Goal: Transaction & Acquisition: Subscribe to service/newsletter

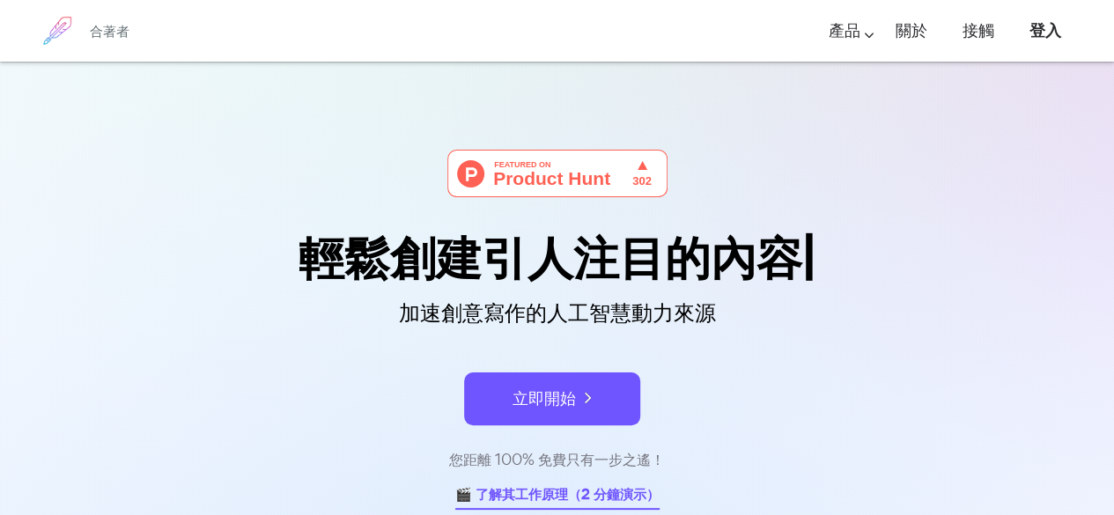
click at [589, 503] on font "🎬 了解其工作原理（2 分鐘演示）" at bounding box center [557, 494] width 204 height 20
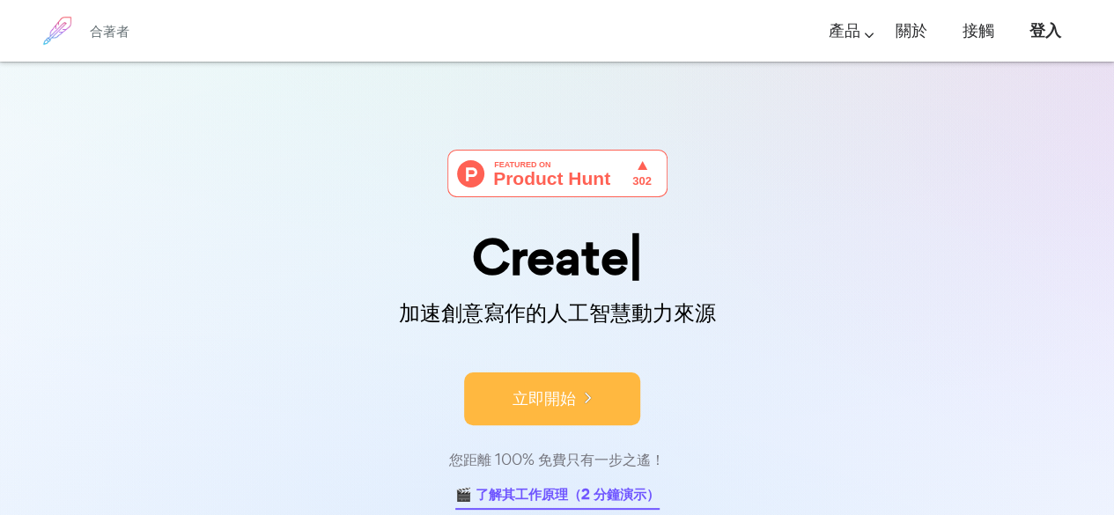
click at [499, 413] on button "立即開始" at bounding box center [552, 399] width 176 height 53
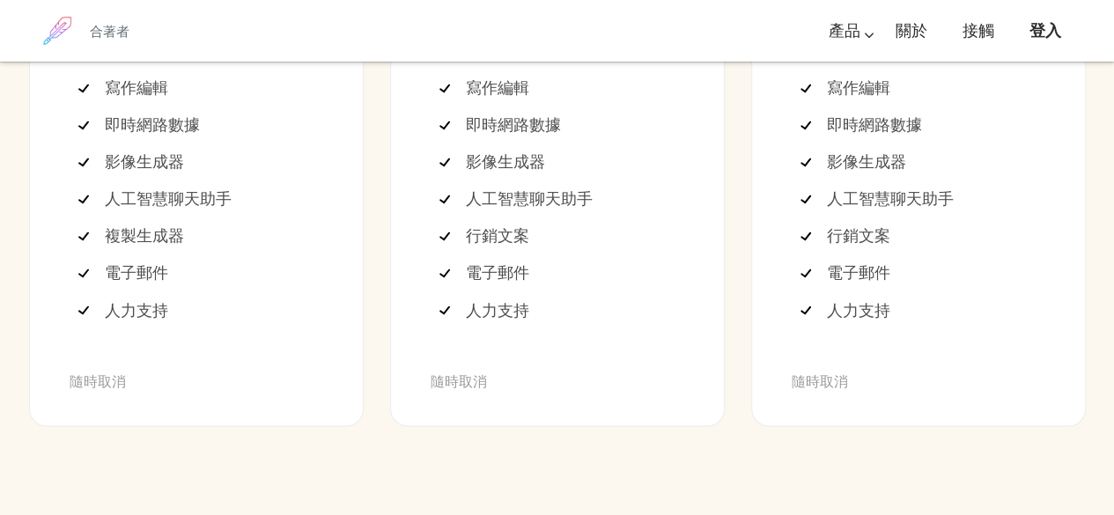
scroll to position [4810, 0]
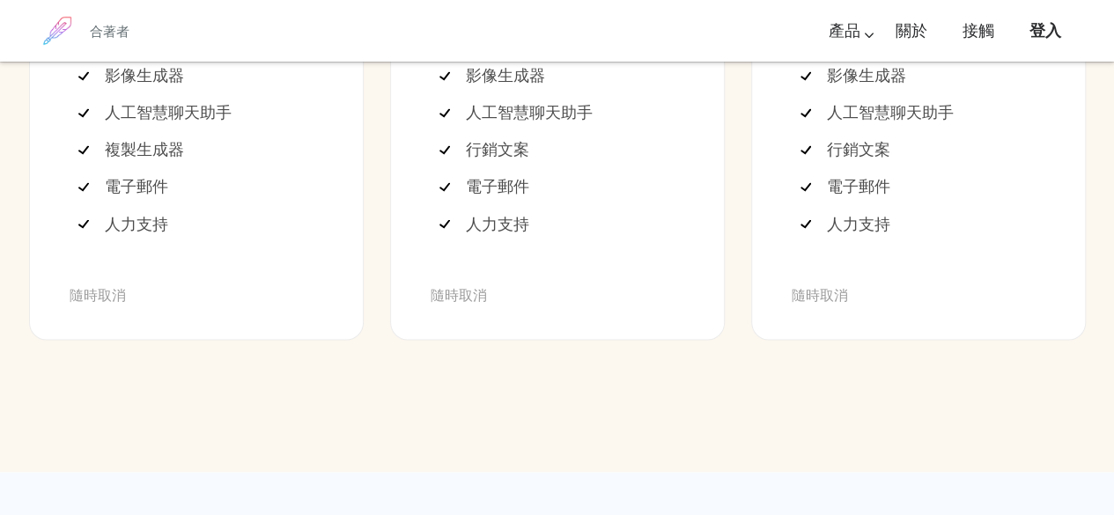
drag, startPoint x: 115, startPoint y: 329, endPoint x: 201, endPoint y: 383, distance: 101.4
click at [201, 242] on ul "2000字 寫作編輯 即時網路數據 影像生成器 人工智慧聊天助手 複製生成器 電子郵件 人力支持" at bounding box center [197, 94] width 254 height 296
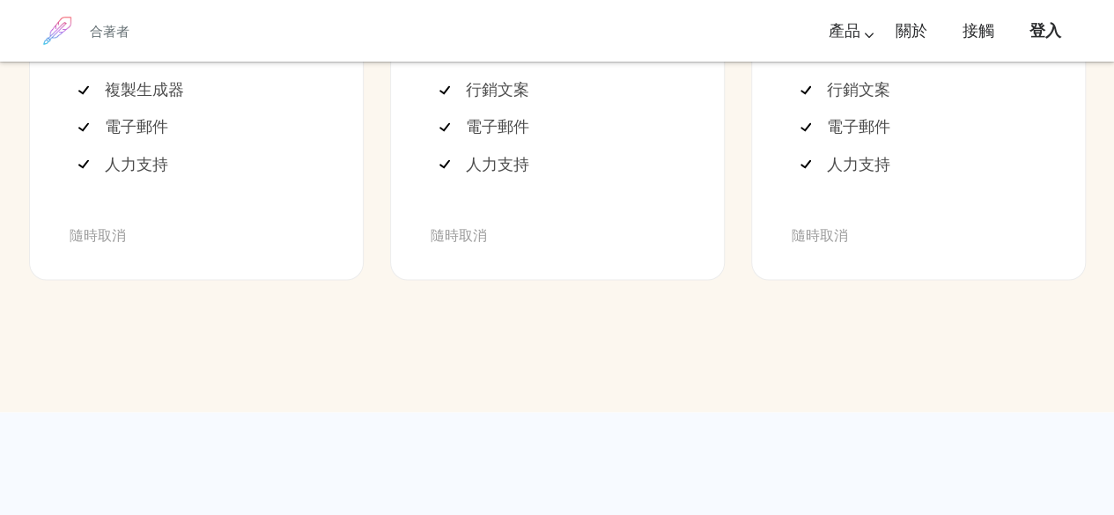
scroll to position [4898, 0]
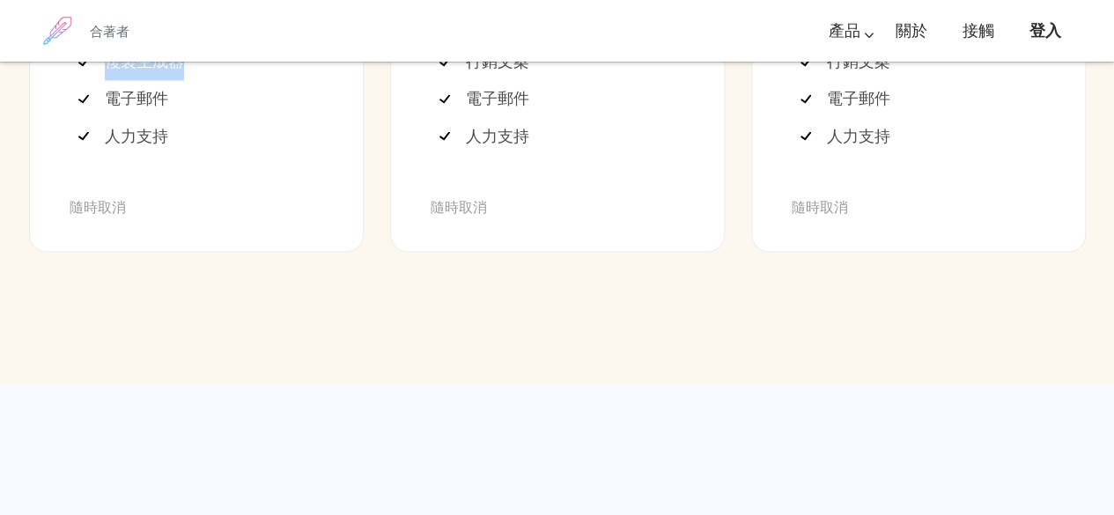
drag, startPoint x: 113, startPoint y: 353, endPoint x: 211, endPoint y: 420, distance: 118.5
click at [211, 154] on ul "2000字 寫作編輯 即時網路數據 影像生成器 人工智慧聊天助手 複製生成器 電子郵件 人力支持" at bounding box center [197, 6] width 254 height 296
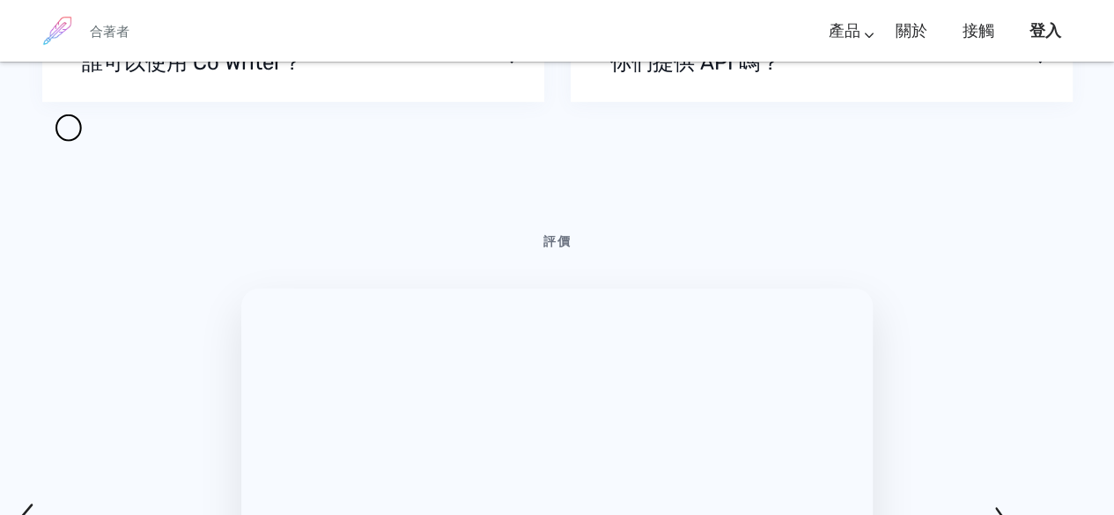
scroll to position [5867, 0]
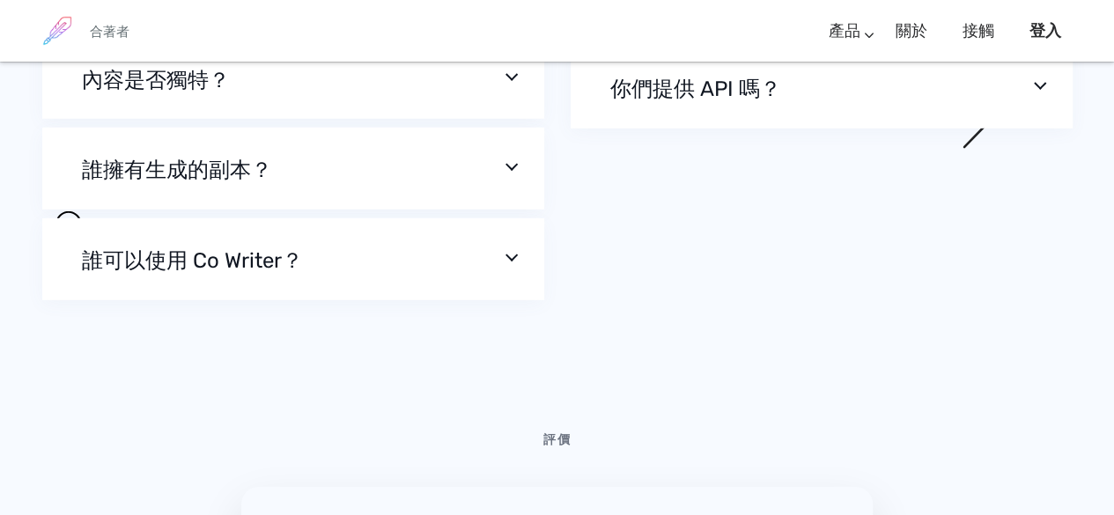
scroll to position [5889, 0]
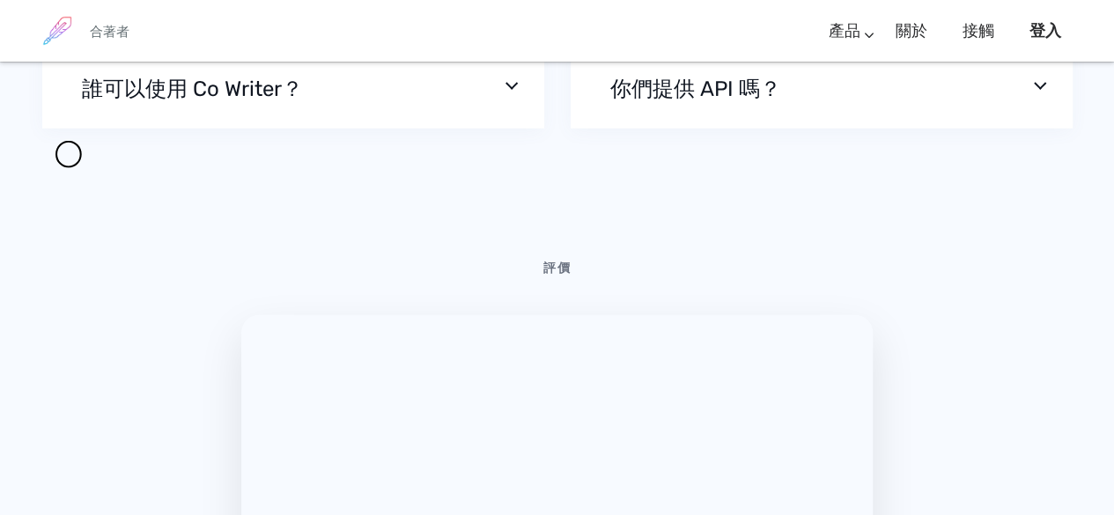
scroll to position [5955, 0]
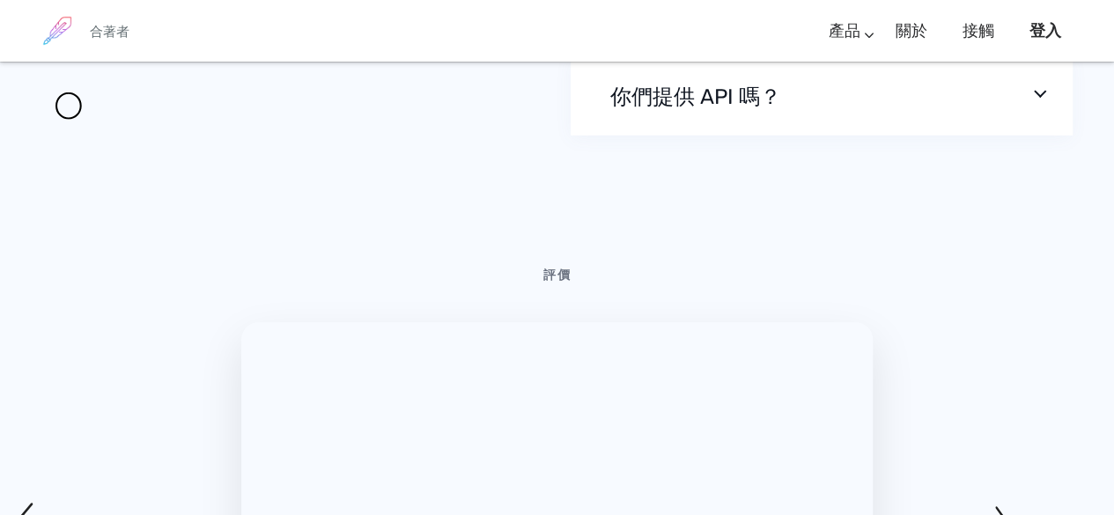
scroll to position [5988, 0]
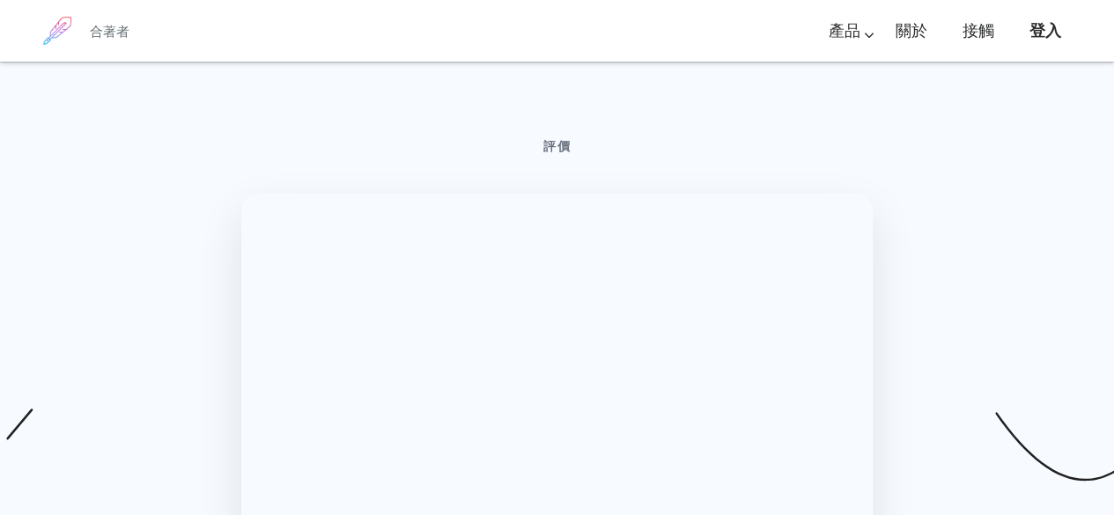
scroll to position [5955, 0]
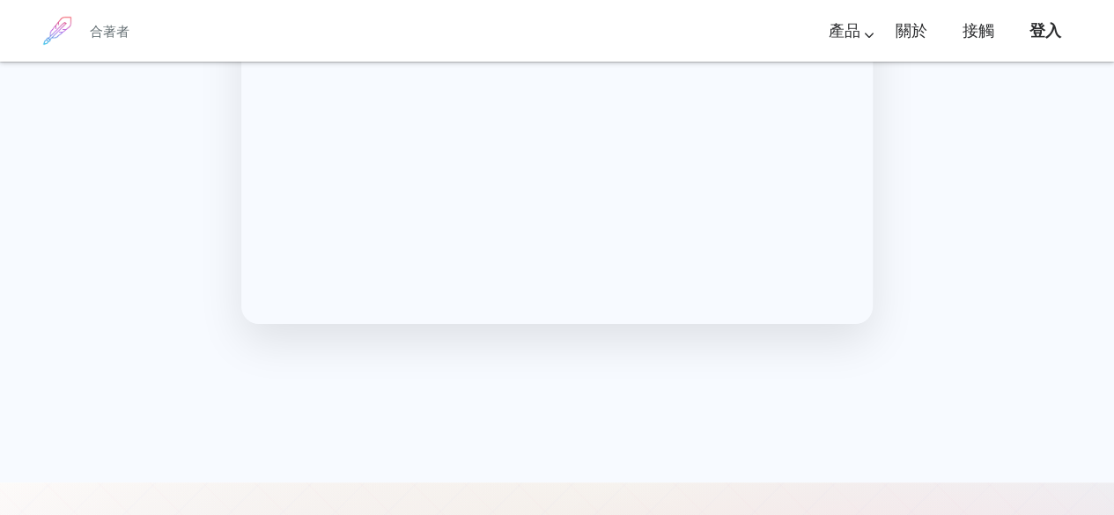
scroll to position [6748, 0]
